Goal: Check status

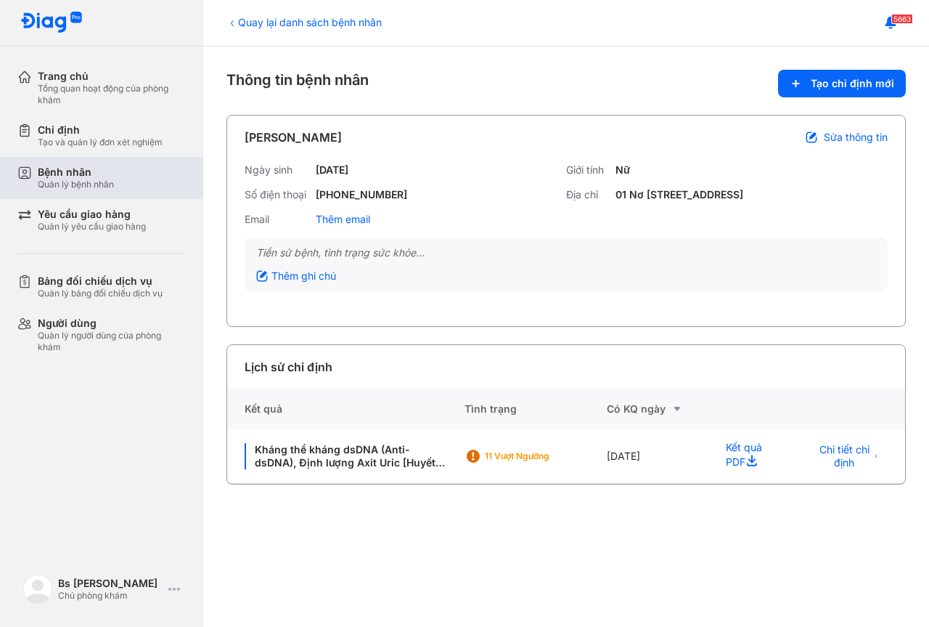
click at [86, 174] on div "Bệnh nhân" at bounding box center [76, 172] width 76 height 13
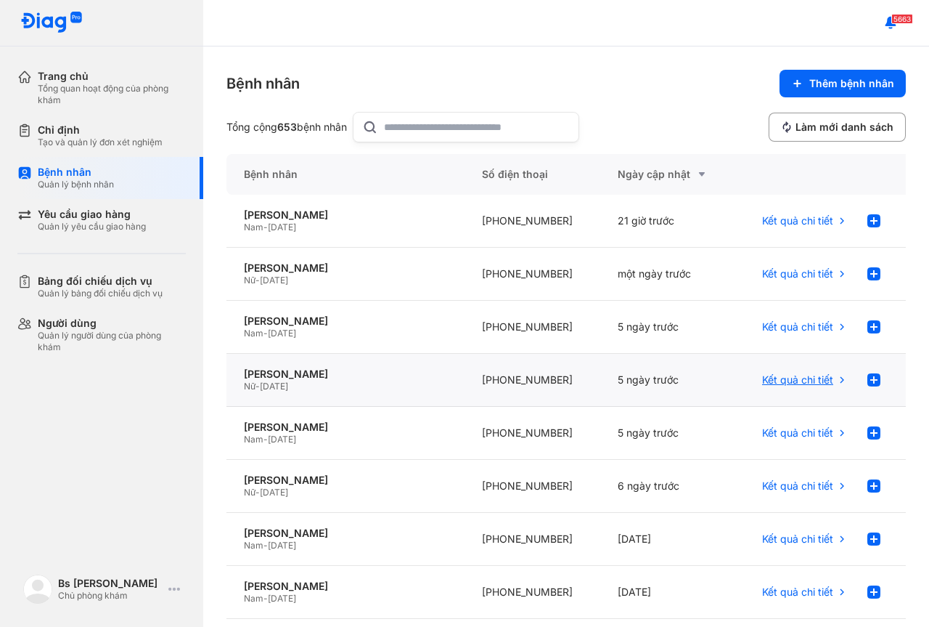
click at [780, 379] on span "Kết quả chi tiết" at bounding box center [797, 379] width 71 height 13
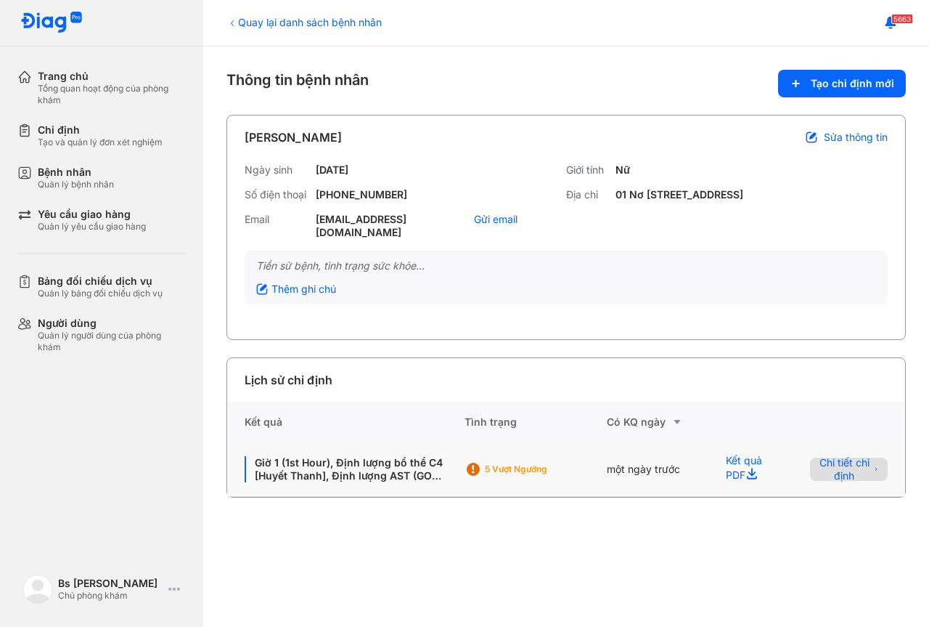
click at [848, 470] on span "Chi tiết chỉ định" at bounding box center [844, 469] width 51 height 26
